Goal: Check status: Check status

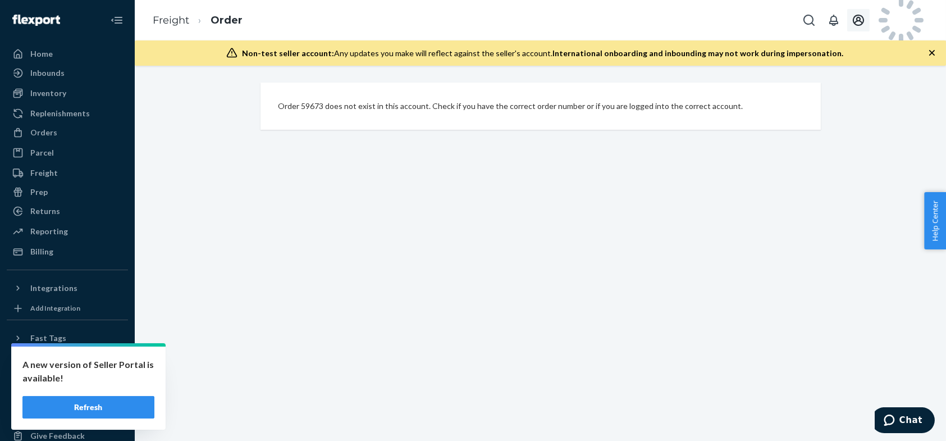
click at [860, 22] on icon "Open account menu" at bounding box center [857, 19] width 13 height 13
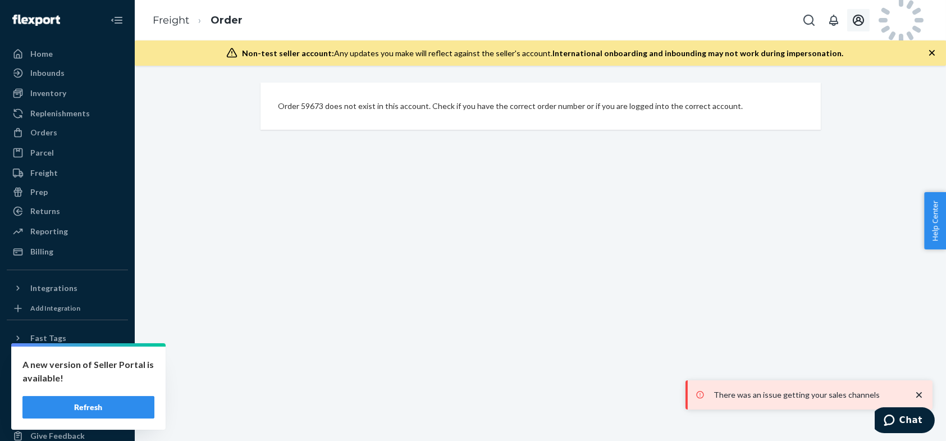
click at [929, 53] on icon "button" at bounding box center [931, 52] width 11 height 11
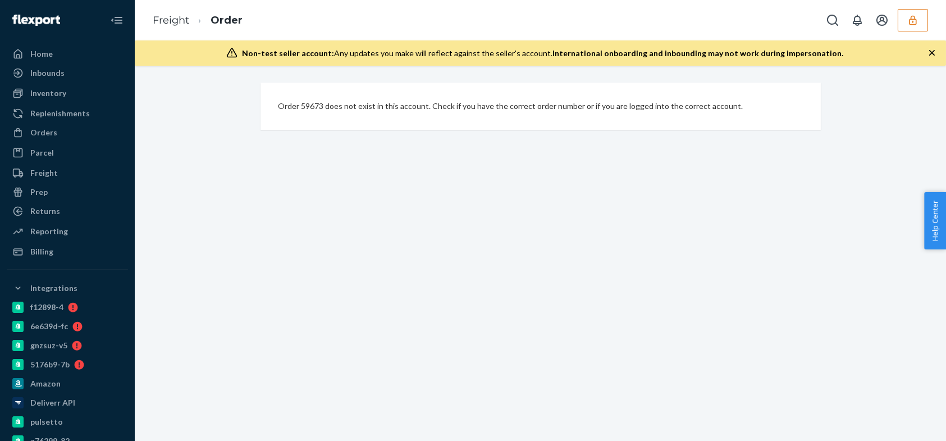
click at [915, 25] on button "button" at bounding box center [912, 20] width 30 height 22
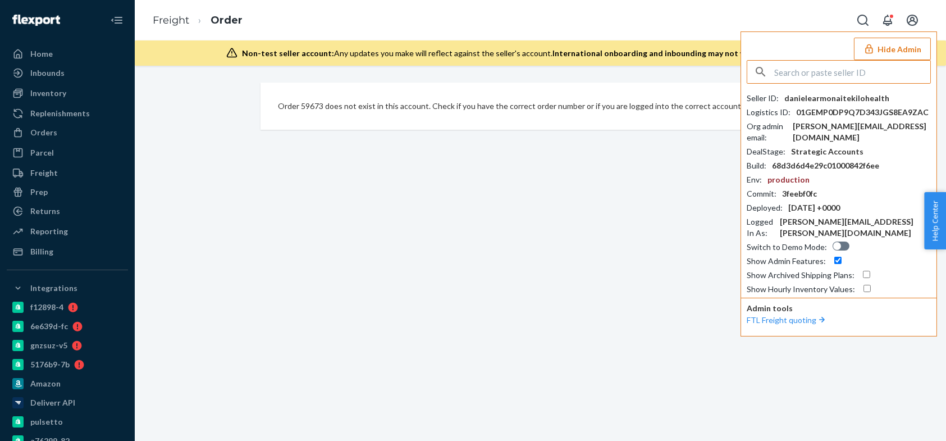
click at [915, 25] on icon "Open account menu" at bounding box center [911, 19] width 13 height 13
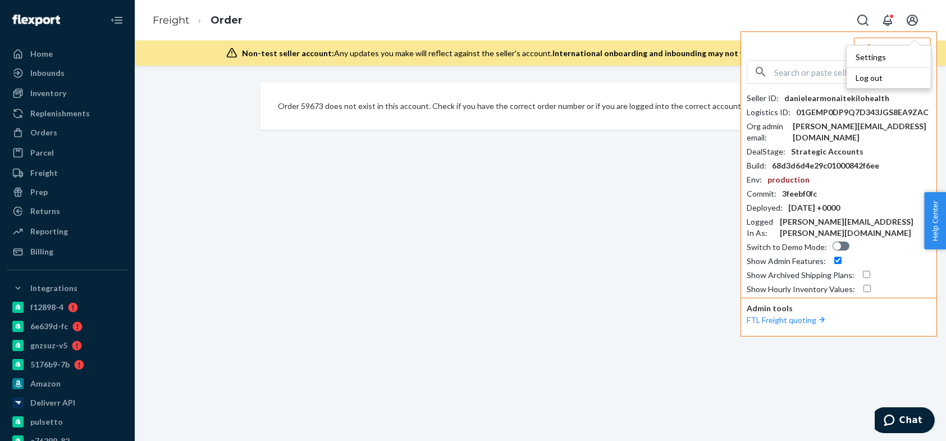
click at [809, 75] on input "text" at bounding box center [852, 72] width 156 height 22
paste input "sfnonboardingaxwellflexportcom"
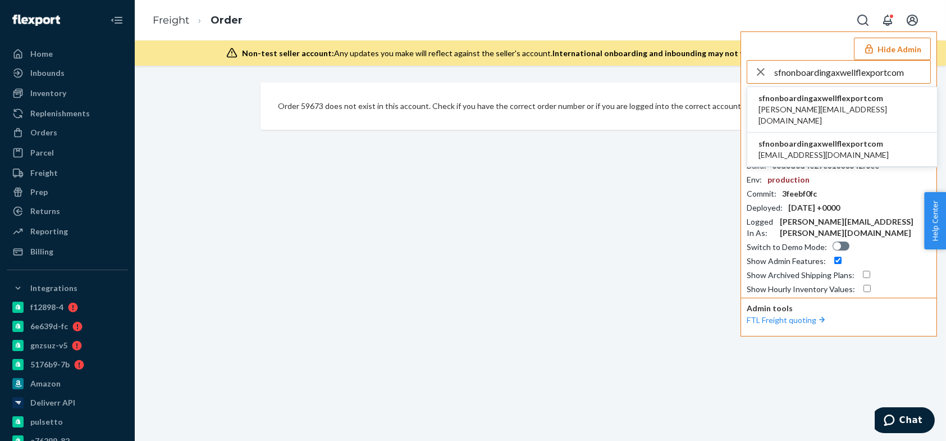
type input "sfnonboardingaxwellflexportcom"
click at [821, 105] on span "joel@axwellwallet.com" at bounding box center [841, 115] width 167 height 22
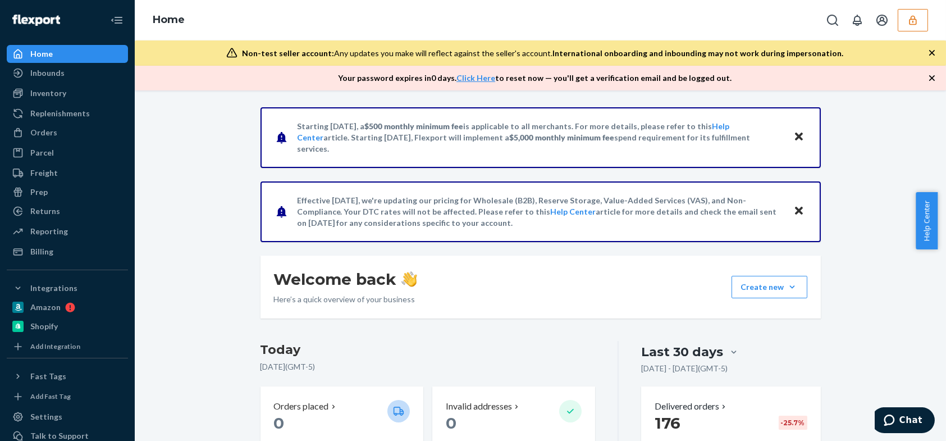
click at [918, 20] on icon "button" at bounding box center [912, 20] width 11 height 11
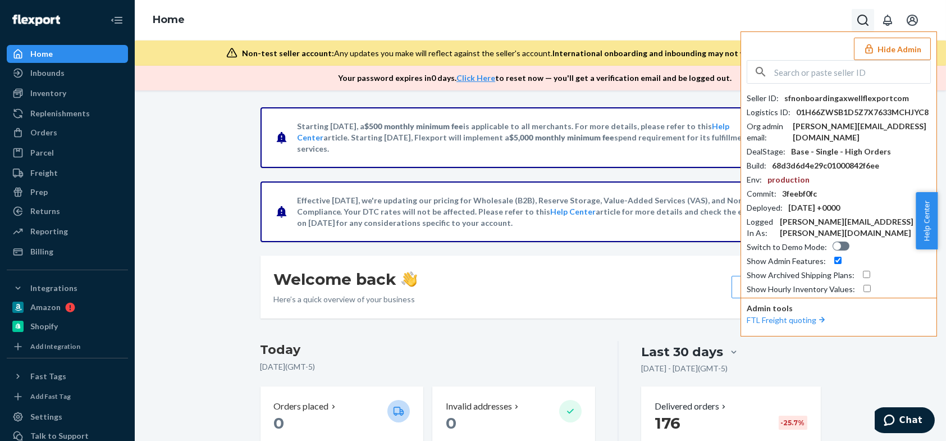
click at [863, 22] on icon "Open Search Box" at bounding box center [862, 19] width 13 height 13
click at [770, 20] on input "86505766" at bounding box center [780, 20] width 138 height 11
type input "86505766"
